Goal: Use online tool/utility: Utilize a website feature to perform a specific function

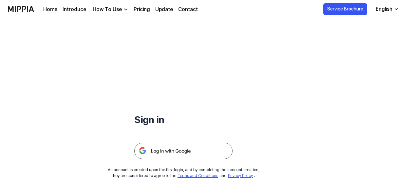
click at [203, 119] on h1 "Sign in" at bounding box center [183, 120] width 98 height 15
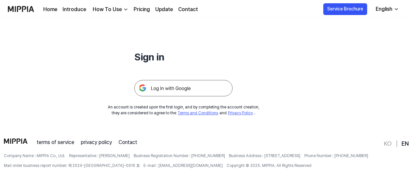
click at [170, 80] on img at bounding box center [183, 88] width 98 height 16
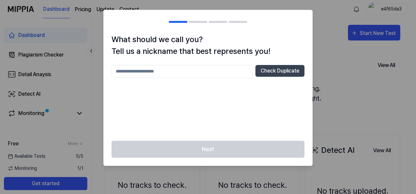
click at [211, 72] on input "text" at bounding box center [182, 71] width 141 height 13
type input "****"
click at [257, 75] on button "Check Duplicate" at bounding box center [280, 71] width 49 height 12
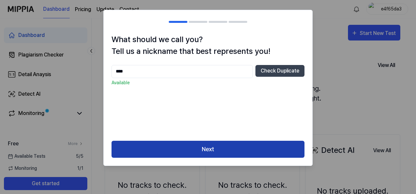
click at [181, 156] on button "Next" at bounding box center [208, 149] width 193 height 17
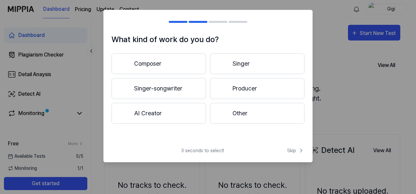
click at [218, 118] on button "Other" at bounding box center [257, 113] width 95 height 21
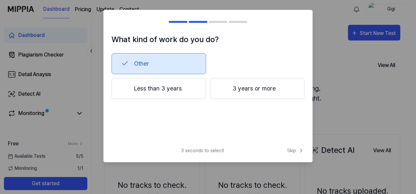
click at [198, 94] on button "Less than 3 years" at bounding box center [159, 88] width 95 height 21
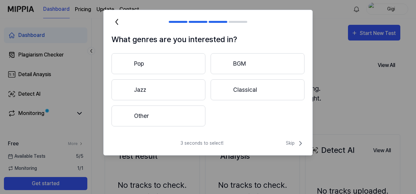
click at [191, 113] on button "Other" at bounding box center [159, 116] width 94 height 21
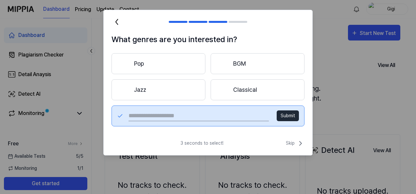
click at [194, 115] on input "text" at bounding box center [199, 116] width 140 height 10
type input "****"
drag, startPoint x: 286, startPoint y: 125, endPoint x: 287, endPoint y: 117, distance: 8.2
click at [287, 117] on div "**** Submit" at bounding box center [208, 116] width 193 height 21
click at [287, 117] on button "Submit" at bounding box center [288, 116] width 22 height 11
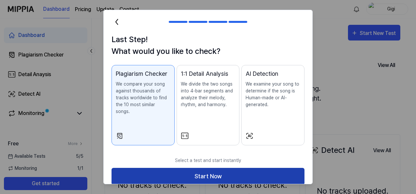
click at [194, 171] on button "Start Now" at bounding box center [208, 176] width 193 height 17
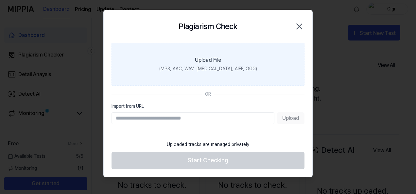
click at [260, 78] on label "Upload File (MP3, AAC, WAV, FLAC, AIFF, OGG)" at bounding box center [208, 64] width 193 height 43
click at [0, 0] on input "Upload File (MP3, AAC, WAV, FLAC, AIFF, OGG)" at bounding box center [0, 0] width 0 height 0
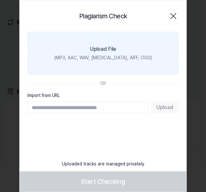
drag, startPoint x: 171, startPoint y: 22, endPoint x: 172, endPoint y: 17, distance: 4.6
click at [172, 17] on div "Plagiarism Check Close" at bounding box center [102, 16] width 151 height 16
click at [172, 17] on icon "button" at bounding box center [173, 15] width 5 height 5
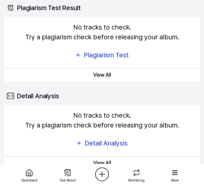
scroll to position [83, 0]
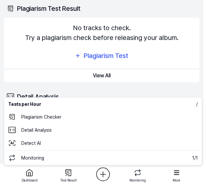
click at [100, 109] on html "Dashboard Pricing Update Contact Gigi Dashboard Plagiarism Checker Detail Anays…" at bounding box center [103, 13] width 206 height 192
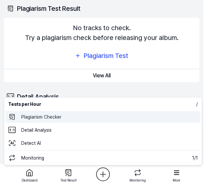
click at [63, 119] on 표절검사 "Plagiarism Checker" at bounding box center [103, 117] width 195 height 12
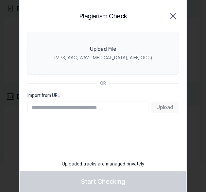
click at [173, 21] on div "Plagiarism Check Close" at bounding box center [102, 16] width 151 height 16
click at [173, 17] on icon "button" at bounding box center [173, 16] width 10 height 10
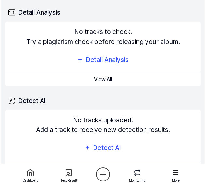
scroll to position [181, 0]
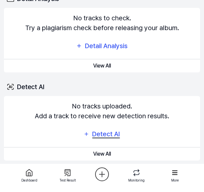
click at [102, 130] on div "Detect AI" at bounding box center [105, 134] width 29 height 10
